Goal: Transaction & Acquisition: Purchase product/service

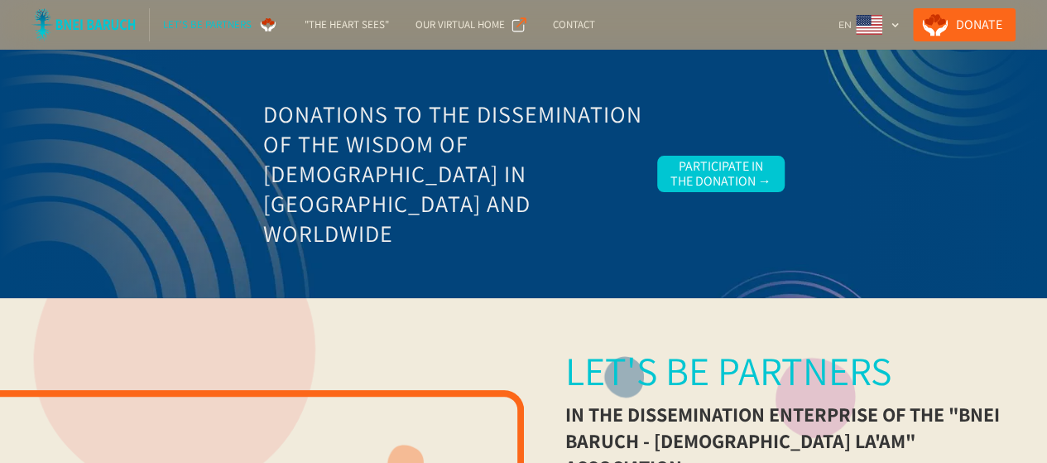
click at [121, 23] on img at bounding box center [83, 24] width 104 height 33
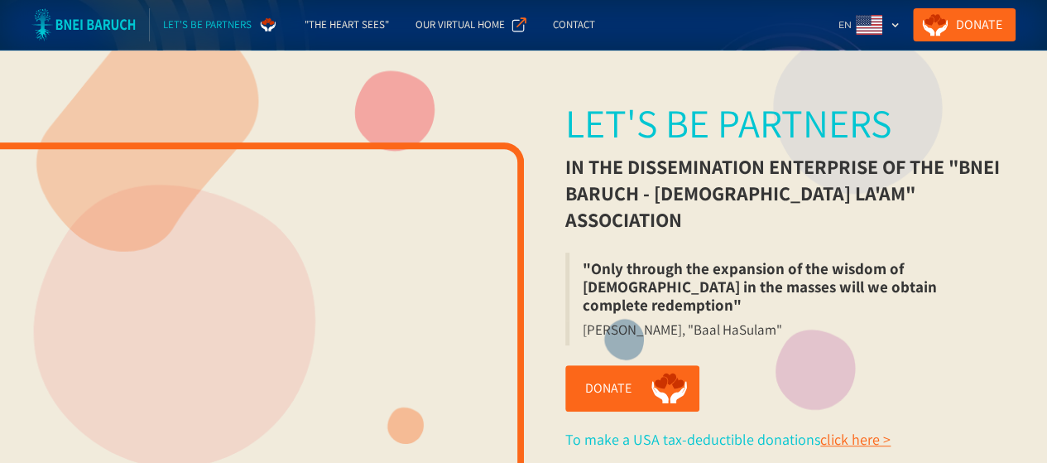
scroll to position [248, 0]
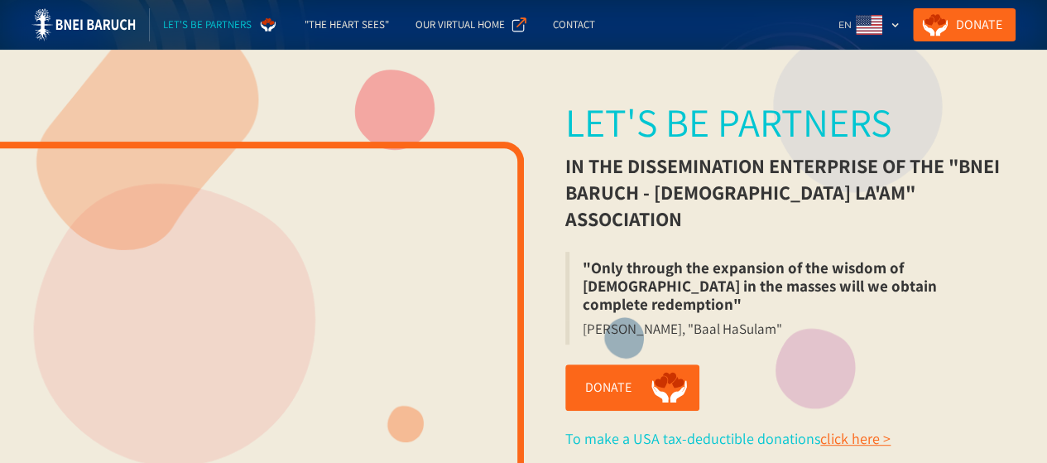
click at [210, 18] on div "Let's be partners" at bounding box center [207, 25] width 89 height 17
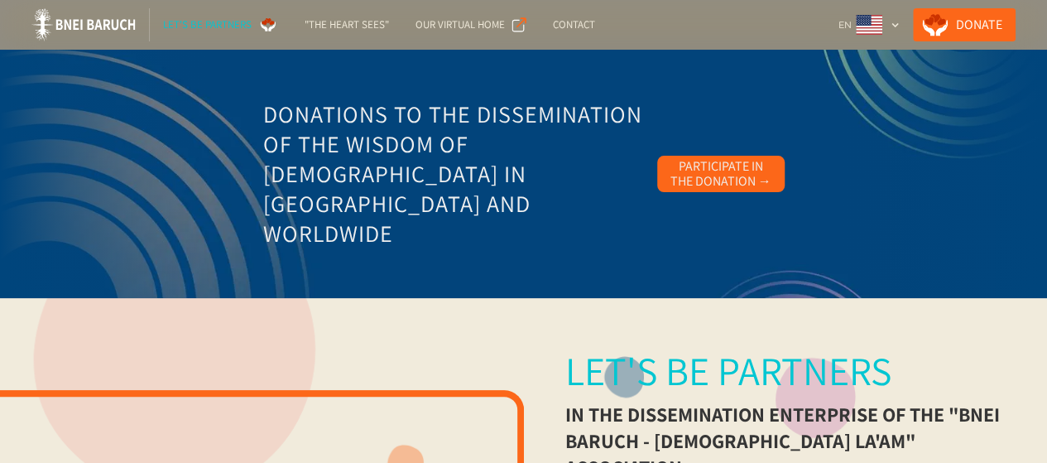
click at [688, 181] on div "Participate in the Donation →" at bounding box center [720, 174] width 101 height 30
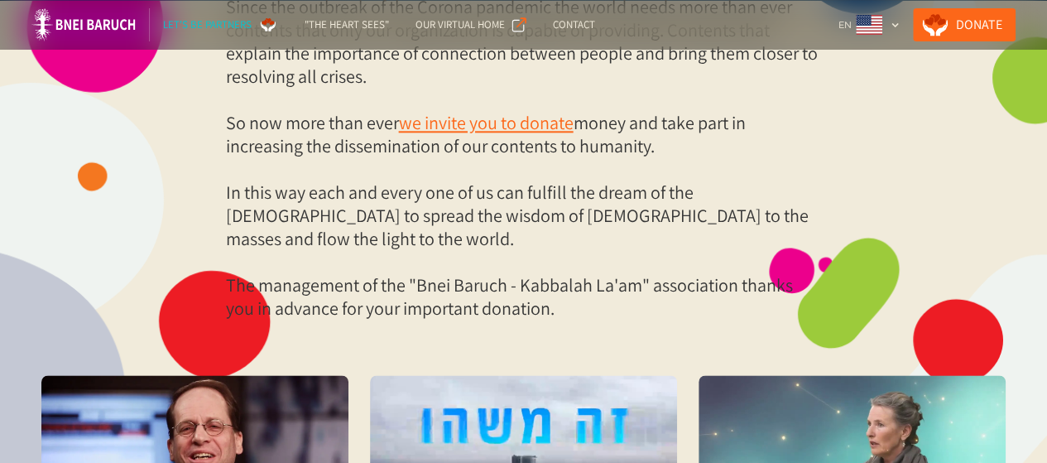
scroll to position [953, 0]
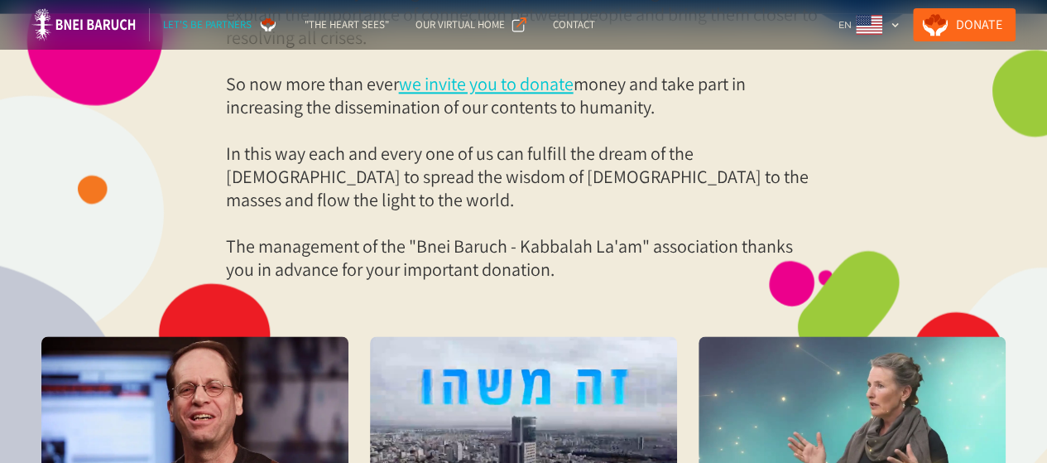
click at [511, 95] on link "we invite you to donate" at bounding box center [486, 83] width 175 height 23
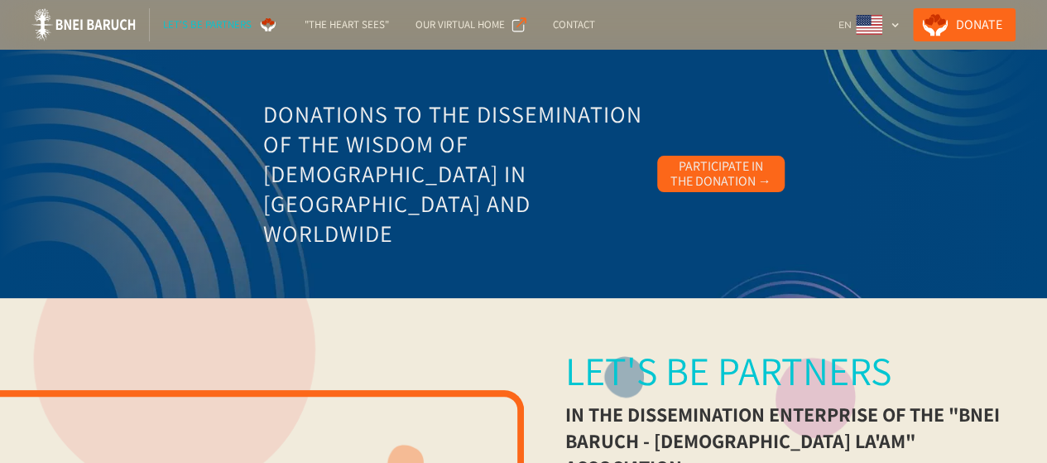
click at [723, 167] on div "Participate in the Donation →" at bounding box center [720, 174] width 101 height 30
